Goal: Task Accomplishment & Management: Manage account settings

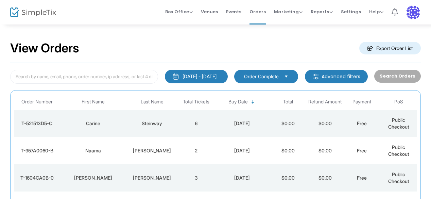
drag, startPoint x: 171, startPoint y: 60, endPoint x: 128, endPoint y: 46, distance: 44.6
click at [128, 46] on div "View Orders Export Order List" at bounding box center [215, 48] width 411 height 29
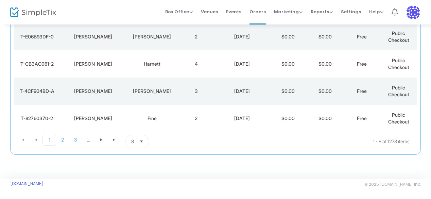
scroll to position [194, 0]
click at [138, 148] on button "Select" at bounding box center [142, 141] width 10 height 13
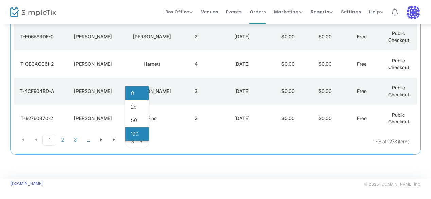
click at [138, 130] on span "100" at bounding box center [134, 133] width 7 height 7
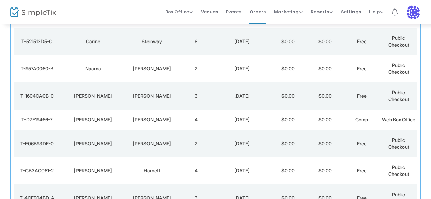
scroll to position [0, 0]
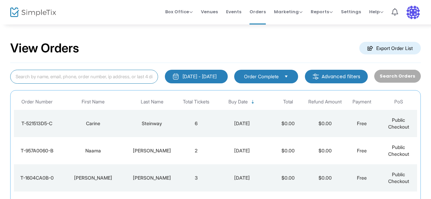
click at [63, 81] on input at bounding box center [84, 77] width 148 height 14
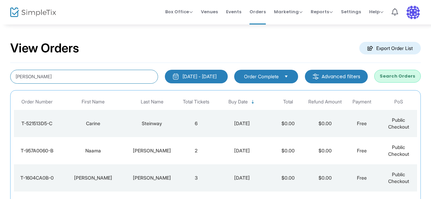
type input "jane simon"
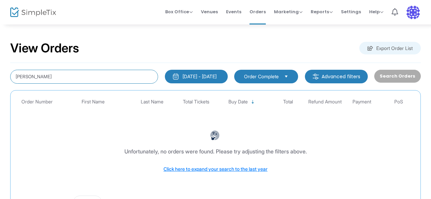
drag, startPoint x: 56, startPoint y: 75, endPoint x: 7, endPoint y: 66, distance: 50.3
click at [7, 66] on div "View Orders Export Order List jane simon 6/22/2025 - 9/22/2025 Last 30 Days Tod…" at bounding box center [215, 131] width 431 height 215
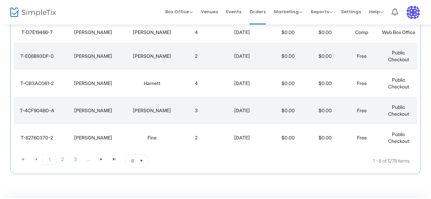
scroll to position [170, 0]
click at [132, 163] on span "8" at bounding box center [132, 160] width 3 height 7
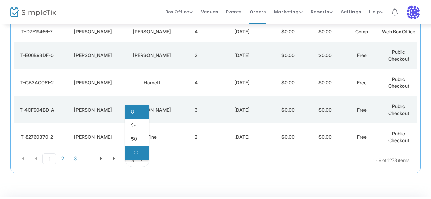
click at [139, 151] on li "100" at bounding box center [136, 153] width 23 height 14
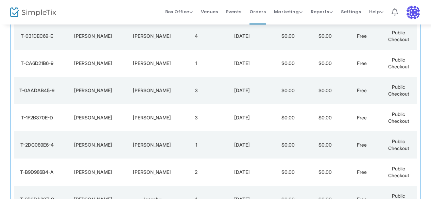
scroll to position [408, 0]
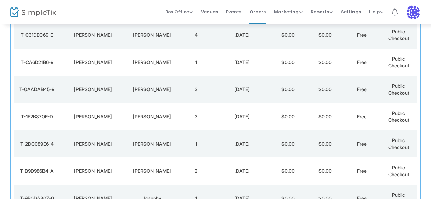
click at [236, 127] on td "[DATE]" at bounding box center [241, 116] width 55 height 27
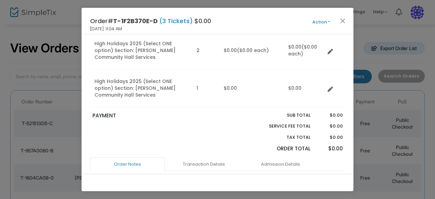
scroll to position [136, 0]
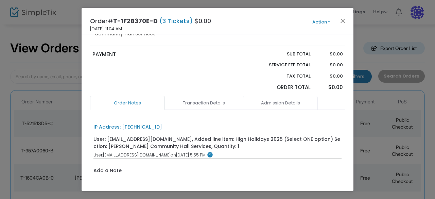
click at [280, 101] on link "Admission Details" at bounding box center [280, 103] width 75 height 14
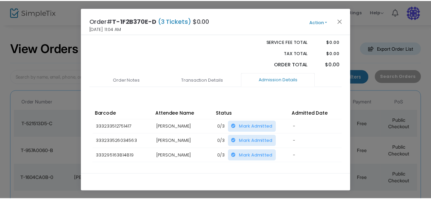
scroll to position [170, 0]
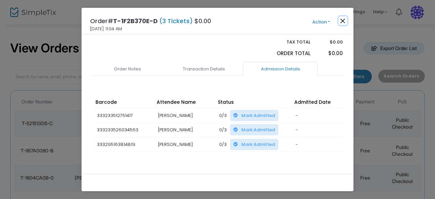
click at [339, 23] on button "Close" at bounding box center [342, 20] width 9 height 9
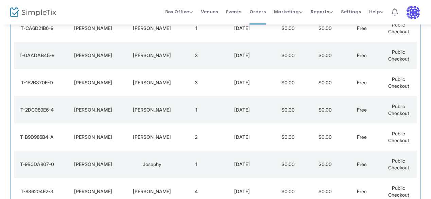
scroll to position [476, 0]
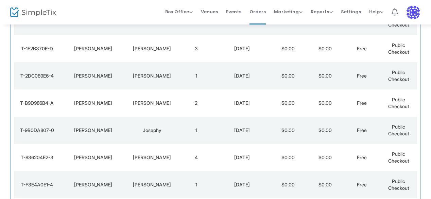
click at [200, 157] on td "4" at bounding box center [196, 157] width 37 height 27
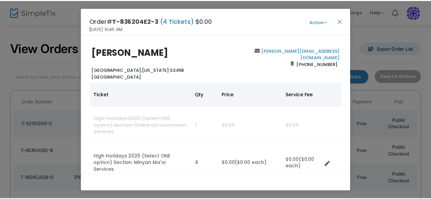
scroll to position [34, 0]
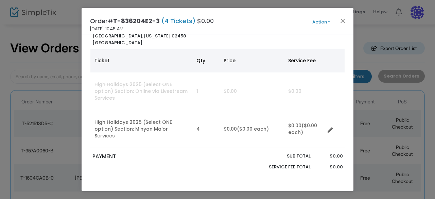
click at [348, 16] on div "Order# T-836204E2-3 (4 Tickets) $0.00 [DATE] 10:45 AM Action Mark Admitted Edit…" at bounding box center [218, 21] width 272 height 27
click at [345, 19] on button "Close" at bounding box center [342, 20] width 9 height 9
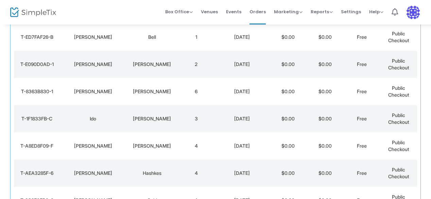
scroll to position [1468, 0]
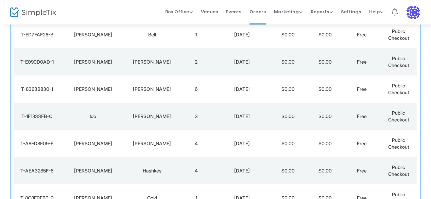
click at [175, 101] on td "[PERSON_NAME]" at bounding box center [152, 88] width 52 height 27
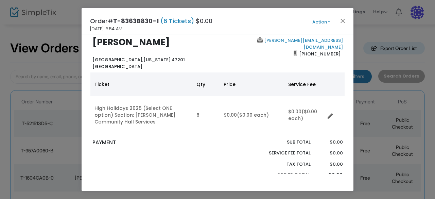
scroll to position [0, 0]
